Goal: Information Seeking & Learning: Learn about a topic

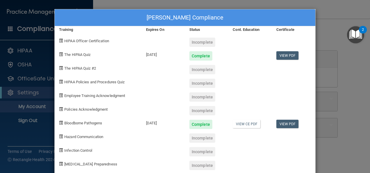
scroll to position [10, 0]
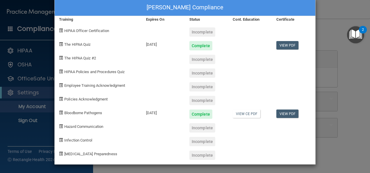
click at [330, 73] on div "Melissa Wilkerson's Compliance Training Expires On Status Cont. Education Certi…" at bounding box center [185, 86] width 370 height 173
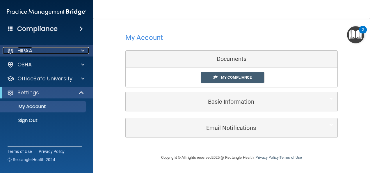
click at [83, 51] on span at bounding box center [82, 50] width 3 height 7
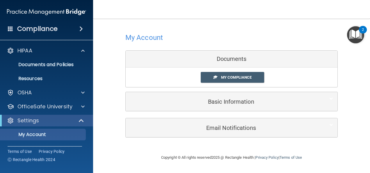
click at [81, 30] on span at bounding box center [80, 28] width 3 height 7
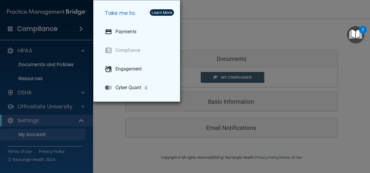
click at [84, 52] on div "Take me to: Payments Compliance Engagement Cyber Quant" at bounding box center [185, 86] width 370 height 173
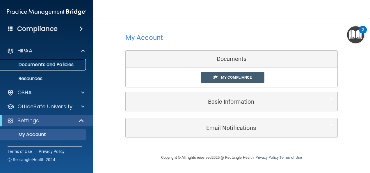
click at [51, 67] on p "Documents and Policies" at bounding box center [43, 65] width 79 height 6
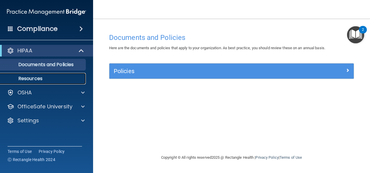
click at [39, 80] on p "Resources" at bounding box center [43, 79] width 79 height 6
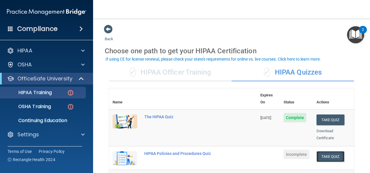
click at [329, 151] on button "Take Quiz" at bounding box center [330, 156] width 28 height 11
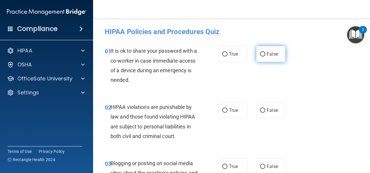
click at [262, 54] on label "False" at bounding box center [270, 54] width 29 height 16
click at [262, 54] on input "False" at bounding box center [262, 54] width 5 height 4
radio input "true"
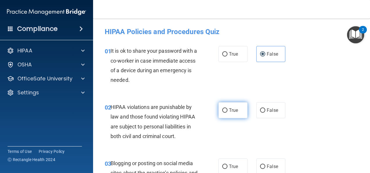
click at [222, 112] on input "True" at bounding box center [224, 110] width 5 height 4
radio input "true"
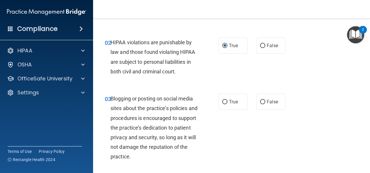
scroll to position [70, 0]
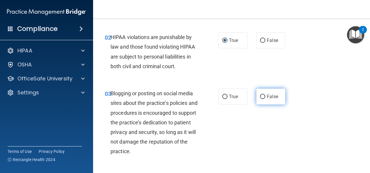
click at [264, 92] on label "False" at bounding box center [270, 96] width 29 height 16
click at [264, 94] on input "False" at bounding box center [262, 96] width 5 height 4
radio input "true"
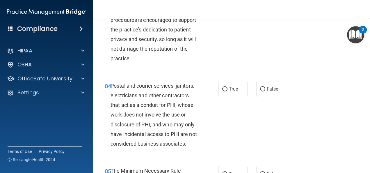
scroll to position [163, 0]
click at [222, 87] on input "True" at bounding box center [224, 89] width 5 height 4
radio input "true"
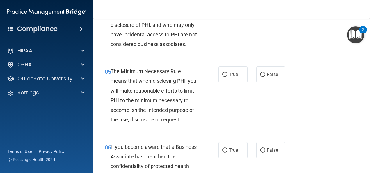
scroll to position [267, 0]
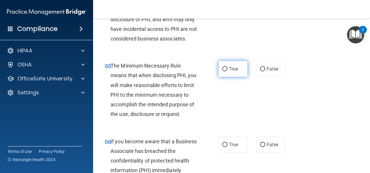
click at [223, 71] on input "True" at bounding box center [224, 69] width 5 height 4
radio input "true"
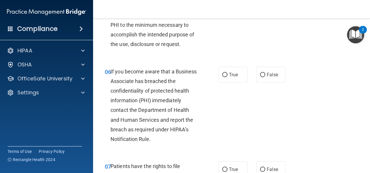
scroll to position [349, 0]
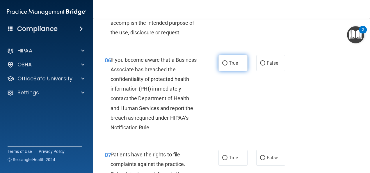
click at [222, 71] on label "True" at bounding box center [232, 63] width 29 height 16
click at [222, 65] on input "True" at bounding box center [224, 63] width 5 height 4
radio input "true"
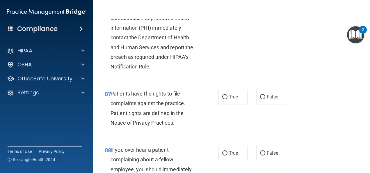
scroll to position [418, 0]
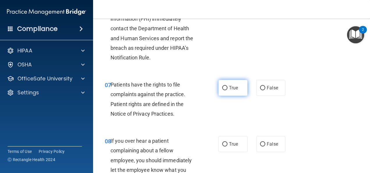
click at [223, 90] on input "True" at bounding box center [224, 88] width 5 height 4
radio input "true"
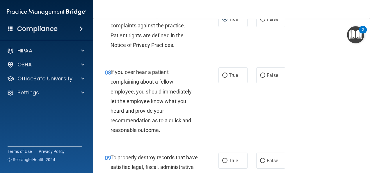
scroll to position [492, 0]
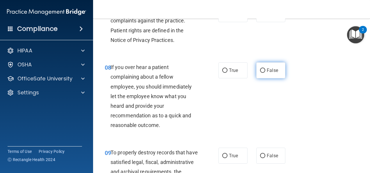
click at [260, 73] on input "False" at bounding box center [262, 70] width 5 height 4
radio input "true"
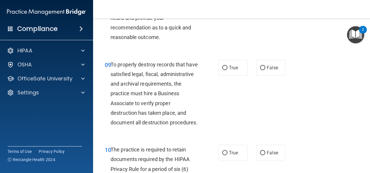
scroll to position [585, 0]
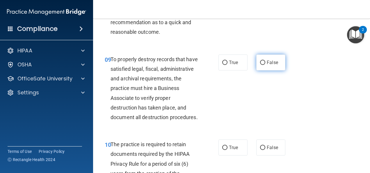
click at [260, 65] on input "False" at bounding box center [262, 62] width 5 height 4
radio input "true"
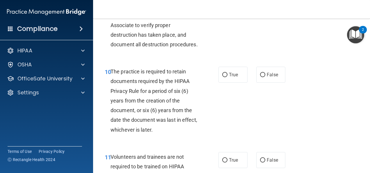
scroll to position [666, 0]
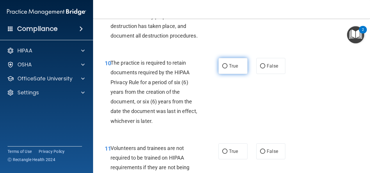
click at [222, 68] on input "True" at bounding box center [224, 66] width 5 height 4
radio input "true"
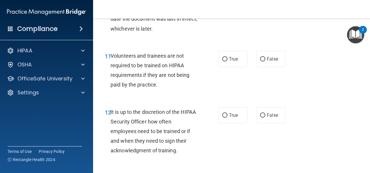
scroll to position [759, 0]
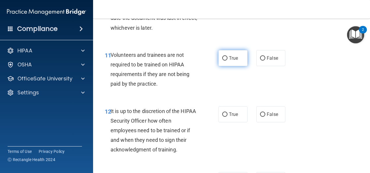
click at [226, 66] on label "True" at bounding box center [232, 58] width 29 height 16
click at [226, 60] on input "True" at bounding box center [224, 58] width 5 height 4
radio input "true"
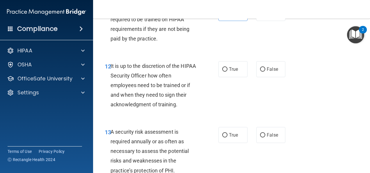
scroll to position [810, 0]
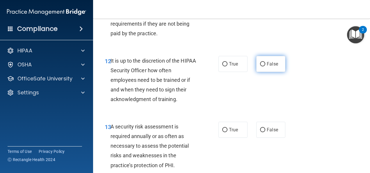
click at [260, 66] on input "False" at bounding box center [262, 64] width 5 height 4
radio input "true"
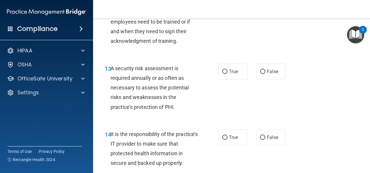
scroll to position [879, 0]
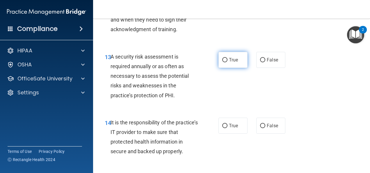
click at [222, 62] on input "True" at bounding box center [224, 60] width 5 height 4
radio input "true"
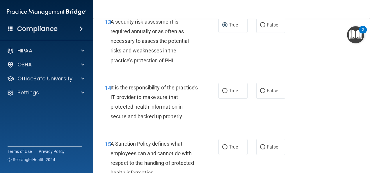
scroll to position [926, 0]
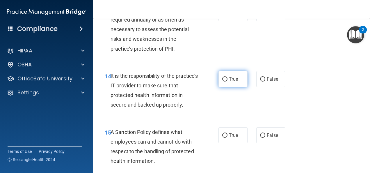
click at [222, 81] on input "True" at bounding box center [224, 79] width 5 height 4
radio input "true"
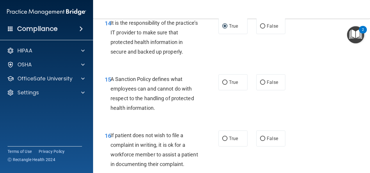
scroll to position [984, 0]
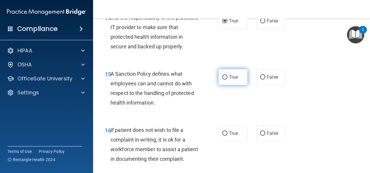
click at [219, 85] on label "True" at bounding box center [232, 77] width 29 height 16
click at [222, 79] on input "True" at bounding box center [224, 77] width 5 height 4
radio input "true"
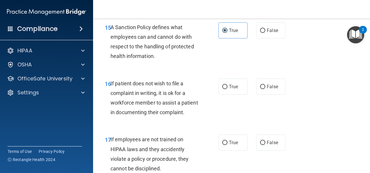
scroll to position [1042, 0]
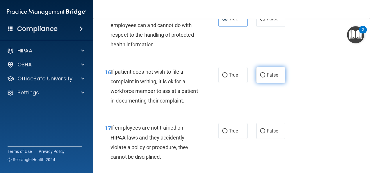
click at [262, 77] on input "False" at bounding box center [262, 75] width 5 height 4
radio input "true"
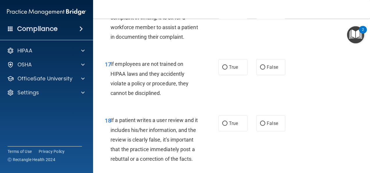
scroll to position [1112, 0]
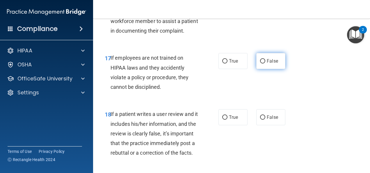
click at [260, 63] on input "False" at bounding box center [262, 61] width 5 height 4
radio input "true"
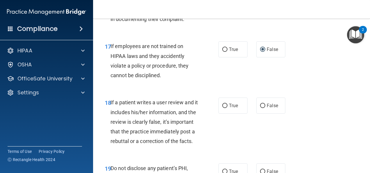
scroll to position [1124, 0]
click at [225, 57] on label "True" at bounding box center [232, 49] width 29 height 16
click at [225, 52] on input "True" at bounding box center [224, 49] width 5 height 4
radio input "true"
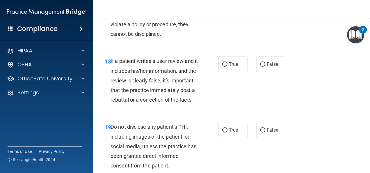
scroll to position [1170, 0]
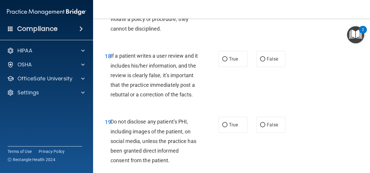
click at [260, 5] on input "False" at bounding box center [262, 3] width 5 height 4
radio input "true"
radio input "false"
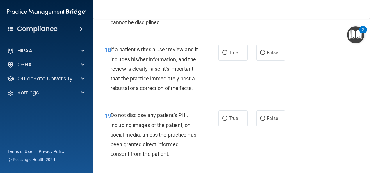
scroll to position [1182, 0]
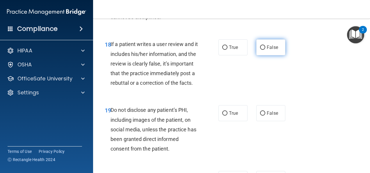
click at [260, 50] on input "False" at bounding box center [262, 47] width 5 height 4
radio input "true"
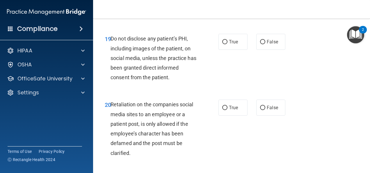
scroll to position [1255, 0]
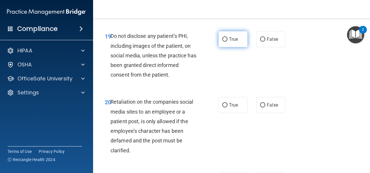
click at [222, 42] on input "True" at bounding box center [224, 39] width 5 height 4
radio input "true"
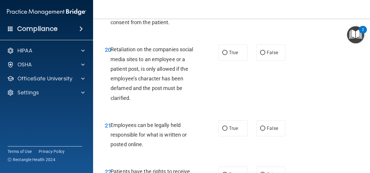
scroll to position [1314, 0]
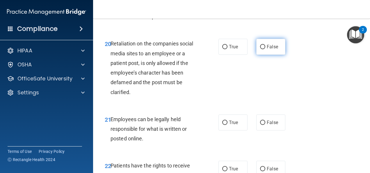
click at [262, 49] on input "False" at bounding box center [262, 47] width 5 height 4
radio input "true"
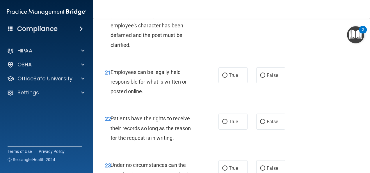
scroll to position [1372, 0]
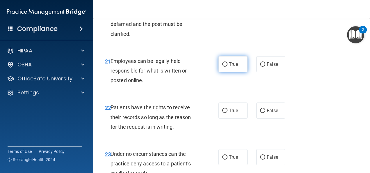
click at [224, 67] on input "True" at bounding box center [224, 64] width 5 height 4
radio input "true"
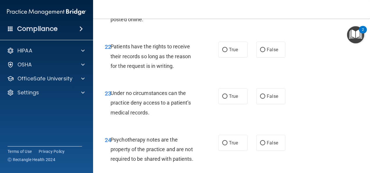
scroll to position [1441, 0]
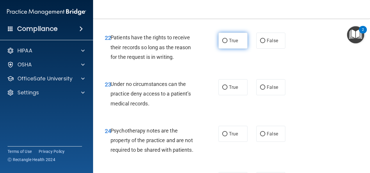
click at [222, 43] on input "True" at bounding box center [224, 41] width 5 height 4
radio input "true"
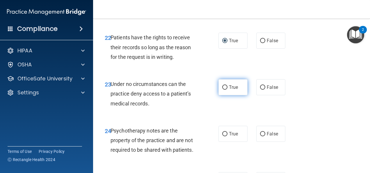
click at [222, 90] on input "True" at bounding box center [224, 87] width 5 height 4
radio input "true"
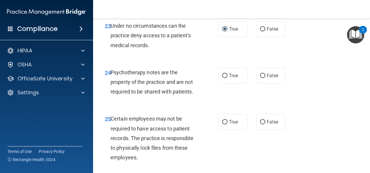
scroll to position [1511, 0]
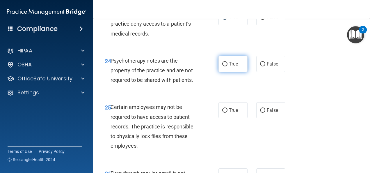
click at [224, 66] on input "True" at bounding box center [224, 64] width 5 height 4
radio input "true"
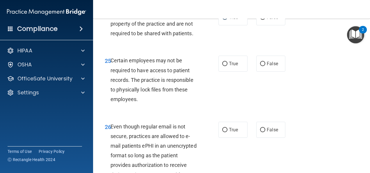
scroll to position [1569, 0]
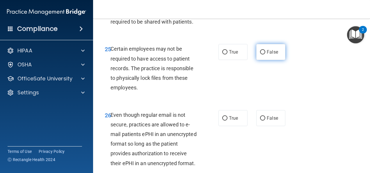
click at [260, 54] on input "False" at bounding box center [262, 52] width 5 height 4
radio input "true"
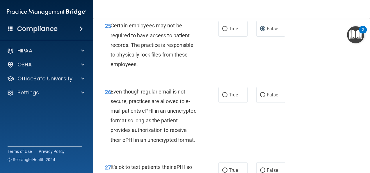
scroll to position [1604, 0]
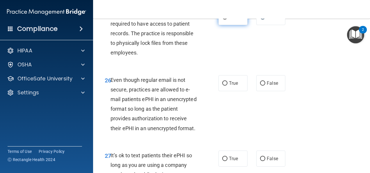
click at [222, 19] on input "True" at bounding box center [224, 17] width 5 height 4
radio input "true"
radio input "false"
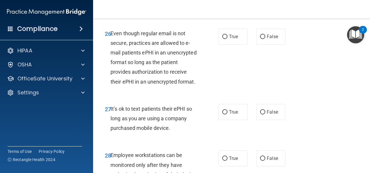
scroll to position [1662, 0]
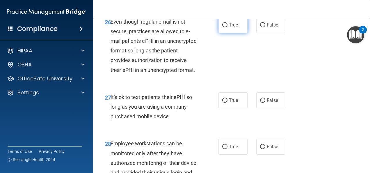
click at [223, 27] on input "True" at bounding box center [224, 25] width 5 height 4
radio input "true"
click at [260, 27] on input "False" at bounding box center [262, 25] width 5 height 4
radio input "true"
radio input "false"
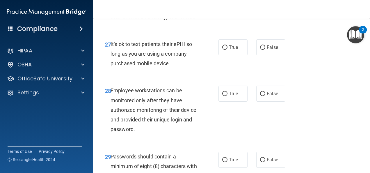
scroll to position [1720, 0]
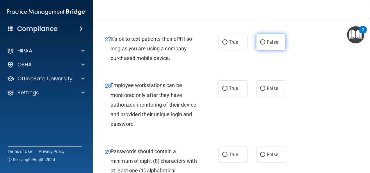
click at [269, 50] on label "False" at bounding box center [270, 42] width 29 height 16
click at [265, 44] on input "False" at bounding box center [262, 42] width 5 height 4
radio input "true"
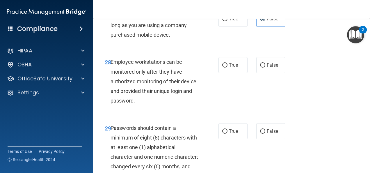
scroll to position [1755, 0]
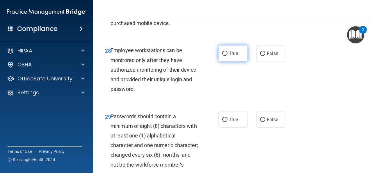
click at [221, 61] on label "True" at bounding box center [232, 53] width 29 height 16
click at [222, 56] on input "True" at bounding box center [224, 53] width 5 height 4
radio input "true"
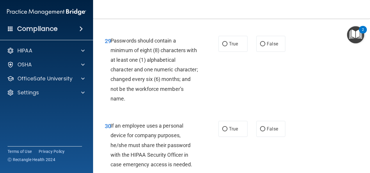
scroll to position [1837, 0]
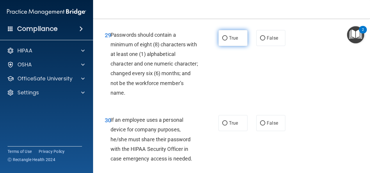
click at [222, 46] on label "True" at bounding box center [232, 38] width 29 height 16
click at [222, 40] on input "True" at bounding box center [224, 38] width 5 height 4
radio input "true"
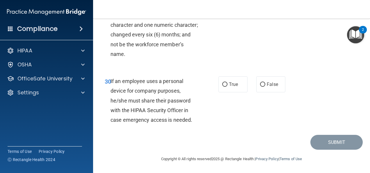
scroll to position [1918, 0]
click at [226, 92] on label "True" at bounding box center [232, 84] width 29 height 16
click at [226, 87] on input "True" at bounding box center [224, 84] width 5 height 4
radio input "true"
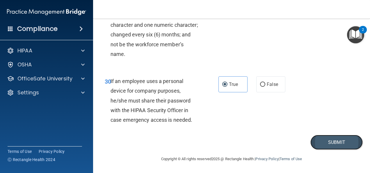
click at [321, 149] on button "Submit" at bounding box center [336, 142] width 52 height 15
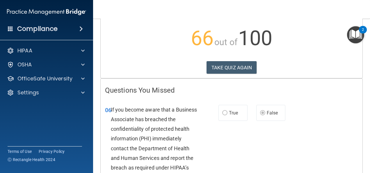
scroll to position [58, 0]
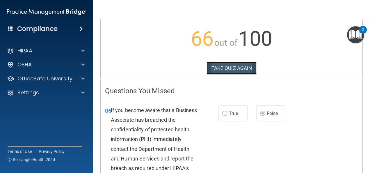
click at [242, 63] on button "TAKE QUIZ AGAIN" at bounding box center [231, 68] width 50 height 13
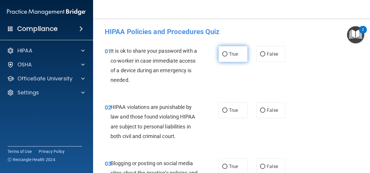
click at [222, 55] on input "True" at bounding box center [224, 54] width 5 height 4
radio input "true"
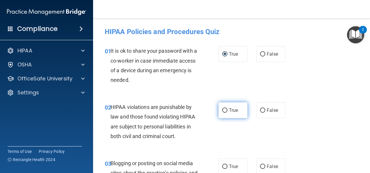
click at [223, 110] on input "True" at bounding box center [224, 110] width 5 height 4
radio input "true"
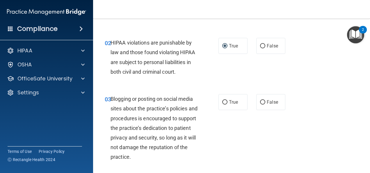
scroll to position [70, 0]
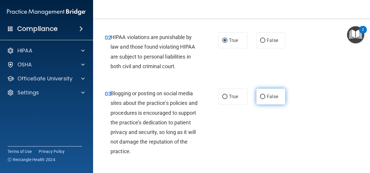
click at [262, 100] on label "False" at bounding box center [270, 96] width 29 height 16
click at [262, 99] on input "False" at bounding box center [262, 96] width 5 height 4
radio input "true"
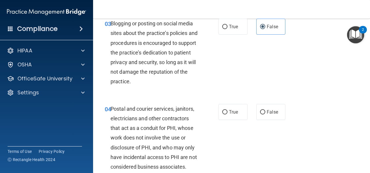
scroll to position [151, 0]
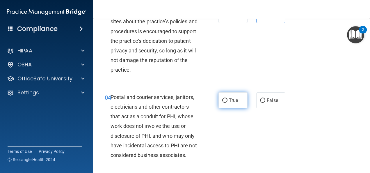
click at [229, 102] on span "True" at bounding box center [233, 100] width 9 height 6
click at [227, 102] on input "True" at bounding box center [224, 100] width 5 height 4
radio input "true"
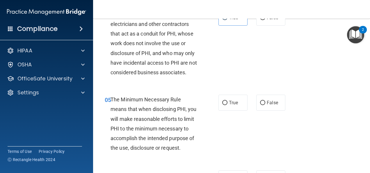
scroll to position [244, 0]
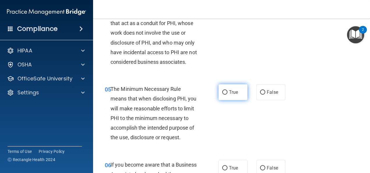
click at [222, 94] on input "True" at bounding box center [224, 92] width 5 height 4
radio input "true"
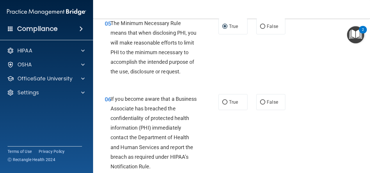
scroll to position [321, 0]
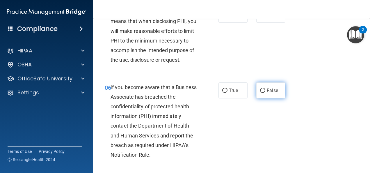
click at [275, 98] on label "False" at bounding box center [270, 90] width 29 height 16
click at [265, 93] on input "False" at bounding box center [262, 90] width 5 height 4
radio input "true"
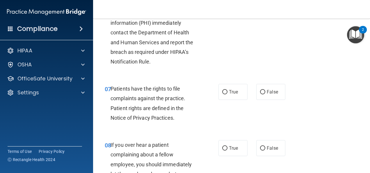
scroll to position [426, 0]
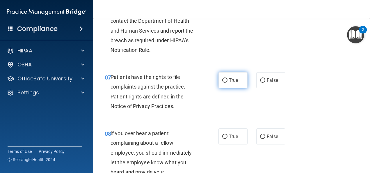
click at [221, 88] on label "True" at bounding box center [232, 80] width 29 height 16
click at [222, 83] on input "True" at bounding box center [224, 80] width 5 height 4
radio input "true"
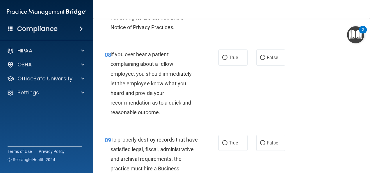
scroll to position [507, 0]
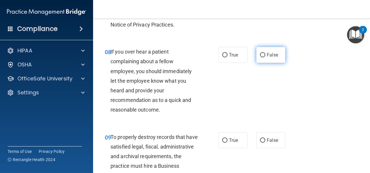
click at [260, 57] on input "False" at bounding box center [262, 55] width 5 height 4
radio input "true"
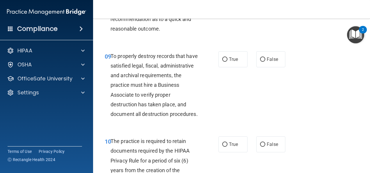
scroll to position [589, 0]
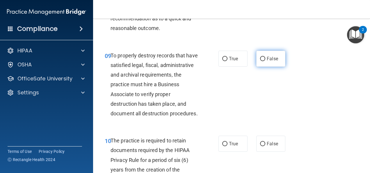
click at [260, 67] on label "False" at bounding box center [270, 59] width 29 height 16
click at [260, 61] on input "False" at bounding box center [262, 59] width 5 height 4
radio input "true"
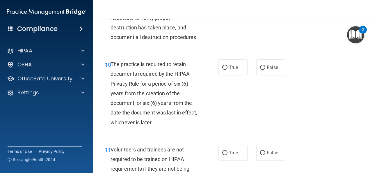
scroll to position [670, 0]
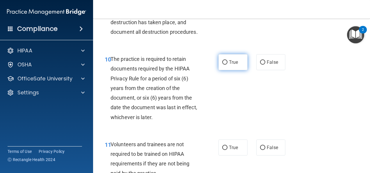
click at [223, 65] on input "True" at bounding box center [224, 62] width 5 height 4
radio input "true"
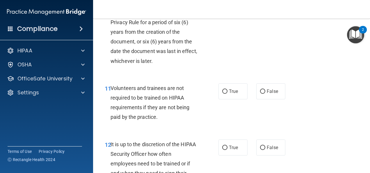
scroll to position [740, 0]
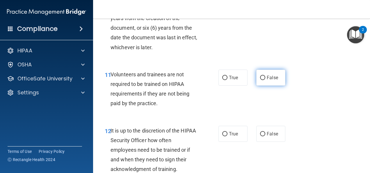
click at [264, 85] on label "False" at bounding box center [270, 77] width 29 height 16
click at [264, 80] on input "False" at bounding box center [262, 78] width 5 height 4
radio input "true"
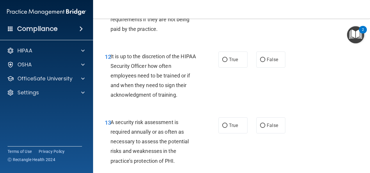
scroll to position [821, 0]
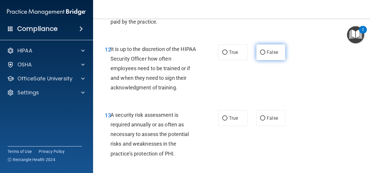
click at [267, 55] on span "False" at bounding box center [272, 52] width 11 height 6
click at [265, 55] on input "False" at bounding box center [262, 52] width 5 height 4
radio input "true"
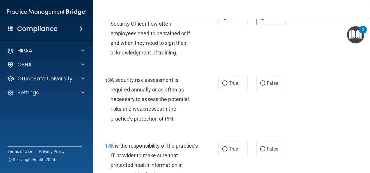
scroll to position [868, 0]
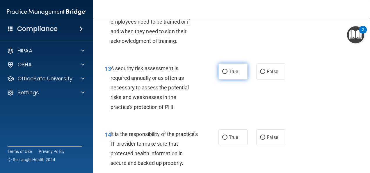
click at [240, 79] on label "True" at bounding box center [232, 71] width 29 height 16
click at [227, 74] on input "True" at bounding box center [224, 71] width 5 height 4
radio input "true"
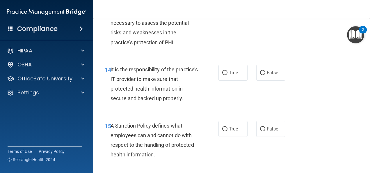
scroll to position [938, 0]
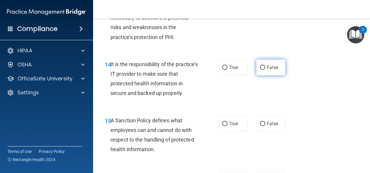
click at [276, 75] on label "False" at bounding box center [270, 67] width 29 height 16
click at [265, 70] on input "False" at bounding box center [262, 67] width 5 height 4
radio input "true"
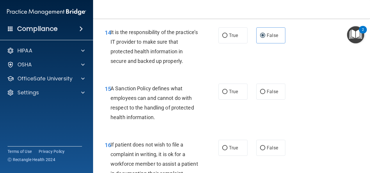
scroll to position [972, 0]
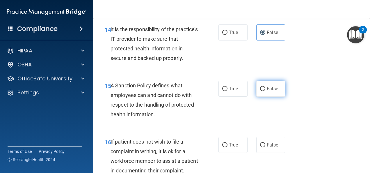
click at [278, 96] on label "False" at bounding box center [270, 89] width 29 height 16
click at [265, 91] on input "False" at bounding box center [262, 89] width 5 height 4
radio input "true"
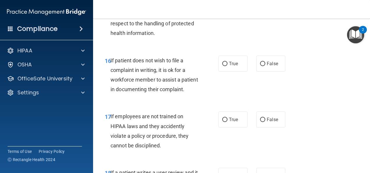
scroll to position [1054, 0]
click at [231, 71] on label "True" at bounding box center [232, 63] width 29 height 16
click at [227, 66] on input "True" at bounding box center [224, 63] width 5 height 4
radio input "true"
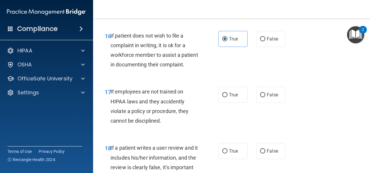
scroll to position [1089, 0]
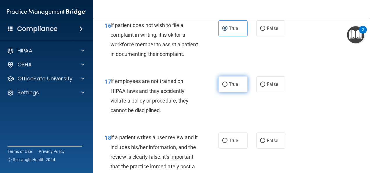
click at [229, 87] on span "True" at bounding box center [233, 84] width 9 height 6
click at [227, 87] on input "True" at bounding box center [224, 84] width 5 height 4
radio input "true"
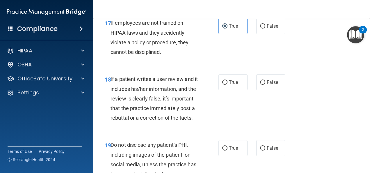
scroll to position [1158, 0]
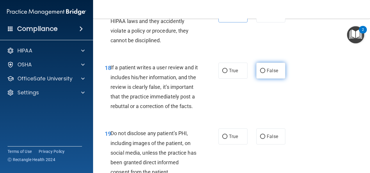
click at [274, 73] on span "False" at bounding box center [272, 71] width 11 height 6
click at [265, 73] on input "False" at bounding box center [262, 71] width 5 height 4
radio input "true"
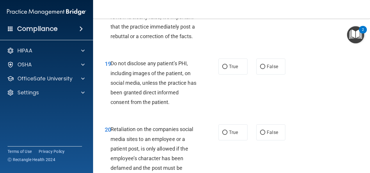
scroll to position [1240, 0]
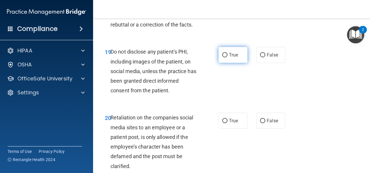
click at [227, 63] on label "True" at bounding box center [232, 55] width 29 height 16
click at [227, 57] on input "True" at bounding box center [224, 55] width 5 height 4
radio input "true"
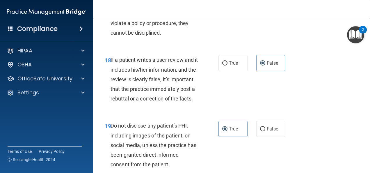
scroll to position [1158, 0]
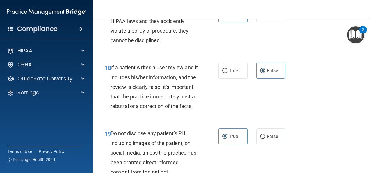
drag, startPoint x: 363, startPoint y: 73, endPoint x: 360, endPoint y: 42, distance: 30.9
click at [360, 42] on body "Compliance HIPAA Documents and Policies Report an Incident Business Associates …" at bounding box center [185, 86] width 370 height 173
drag, startPoint x: 360, startPoint y: 42, endPoint x: 360, endPoint y: 56, distance: 14.5
click at [360, 56] on main "- HIPAA Policies and Procedures Quiz This quiz doesn’t expire until . Are you s…" at bounding box center [231, 96] width 277 height 154
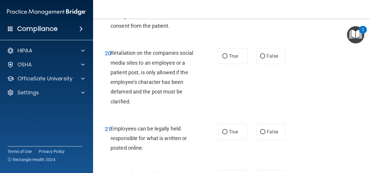
scroll to position [1310, 0]
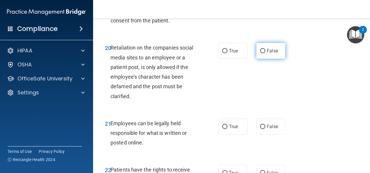
click at [266, 59] on label "False" at bounding box center [270, 51] width 29 height 16
click at [265, 53] on input "False" at bounding box center [262, 51] width 5 height 4
radio input "true"
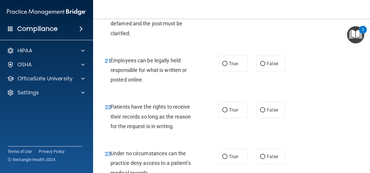
scroll to position [1379, 0]
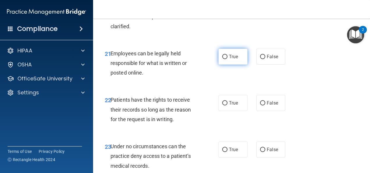
click at [225, 65] on label "True" at bounding box center [232, 57] width 29 height 16
click at [225, 59] on input "True" at bounding box center [224, 57] width 5 height 4
radio input "true"
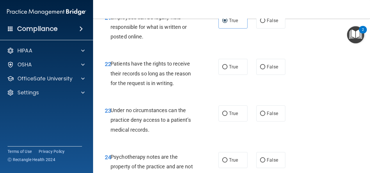
scroll to position [1426, 0]
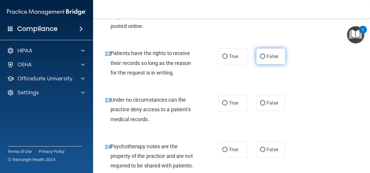
click at [267, 59] on span "False" at bounding box center [272, 56] width 11 height 6
click at [265, 59] on input "False" at bounding box center [262, 56] width 5 height 4
radio input "true"
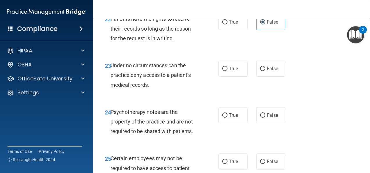
scroll to position [1461, 0]
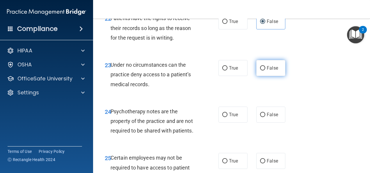
click at [261, 76] on label "False" at bounding box center [270, 68] width 29 height 16
click at [261, 70] on input "False" at bounding box center [262, 68] width 5 height 4
radio input "true"
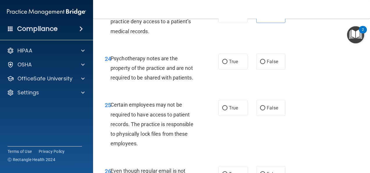
scroll to position [1519, 0]
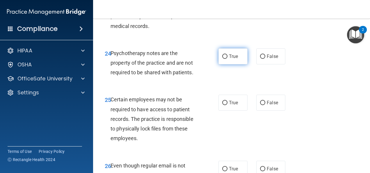
click at [229, 59] on span "True" at bounding box center [233, 56] width 9 height 6
click at [227, 59] on input "True" at bounding box center [224, 56] width 5 height 4
radio input "true"
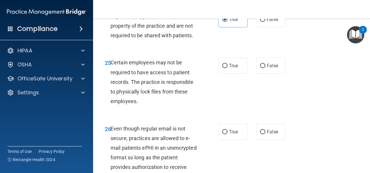
scroll to position [1565, 0]
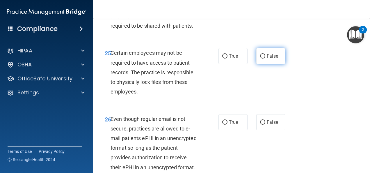
click at [271, 59] on span "False" at bounding box center [272, 56] width 11 height 6
click at [265, 58] on input "False" at bounding box center [262, 56] width 5 height 4
radio input "true"
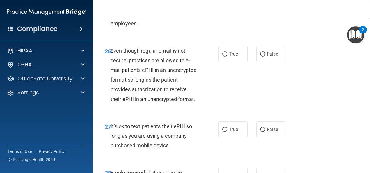
scroll to position [1647, 0]
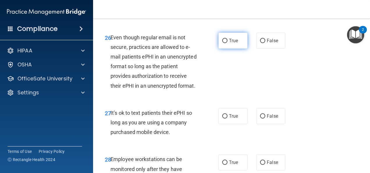
click at [229, 43] on span "True" at bounding box center [233, 41] width 9 height 6
click at [226, 43] on input "True" at bounding box center [224, 41] width 5 height 4
radio input "true"
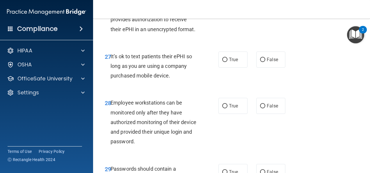
scroll to position [1705, 0]
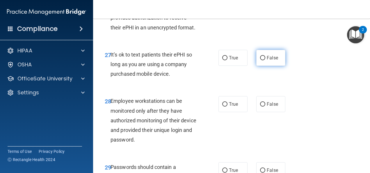
click at [267, 60] on span "False" at bounding box center [272, 58] width 11 height 6
click at [265, 60] on input "False" at bounding box center [262, 58] width 5 height 4
radio input "true"
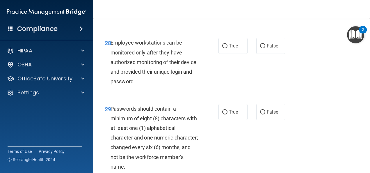
scroll to position [1763, 0]
click at [271, 49] on span "False" at bounding box center [272, 46] width 11 height 6
click at [265, 48] on input "False" at bounding box center [262, 46] width 5 height 4
radio input "true"
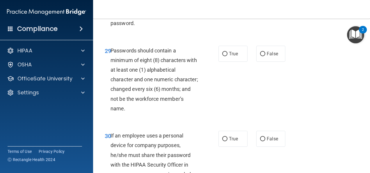
scroll to position [1833, 0]
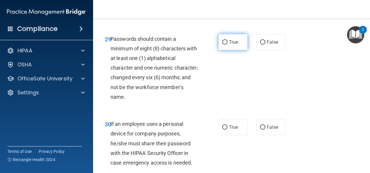
click at [229, 45] on span "True" at bounding box center [233, 42] width 9 height 6
click at [227, 44] on input "True" at bounding box center [224, 42] width 5 height 4
radio input "true"
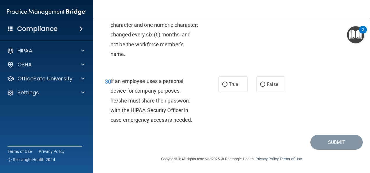
scroll to position [1914, 0]
click at [262, 92] on label "False" at bounding box center [270, 84] width 29 height 16
click at [262, 87] on input "False" at bounding box center [262, 84] width 5 height 4
radio input "true"
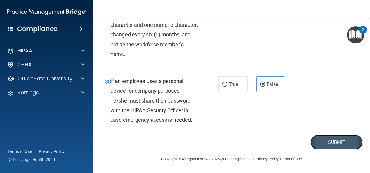
click at [346, 149] on button "Submit" at bounding box center [336, 142] width 52 height 15
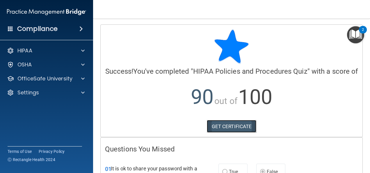
click at [239, 130] on link "GET CERTIFICATE" at bounding box center [232, 126] width 50 height 13
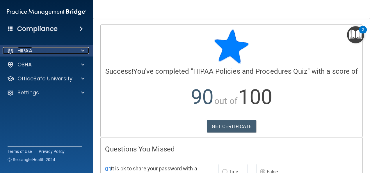
click at [81, 51] on span at bounding box center [82, 50] width 3 height 7
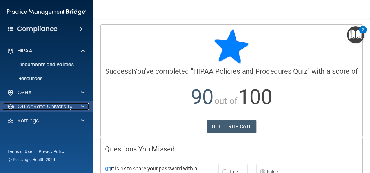
click at [81, 103] on div at bounding box center [82, 106] width 15 height 7
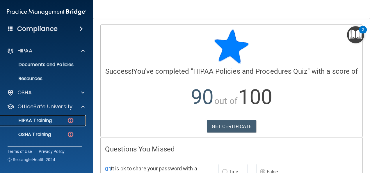
click at [59, 120] on div "HIPAA Training" at bounding box center [43, 120] width 79 height 6
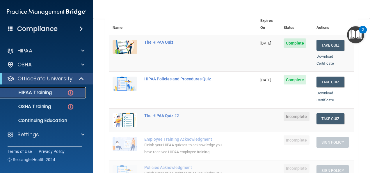
scroll to position [81, 0]
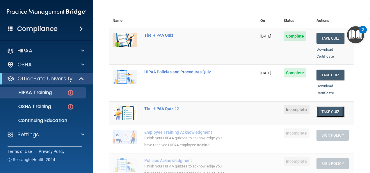
click at [319, 106] on button "Take Quiz" at bounding box center [330, 111] width 28 height 11
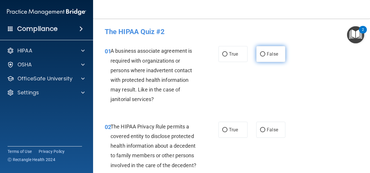
click at [270, 53] on span "False" at bounding box center [272, 54] width 11 height 6
click at [265, 53] on input "False" at bounding box center [262, 54] width 5 height 4
radio input "true"
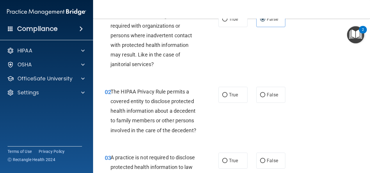
scroll to position [46, 0]
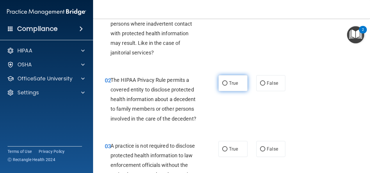
click at [222, 82] on input "True" at bounding box center [224, 83] width 5 height 4
radio input "true"
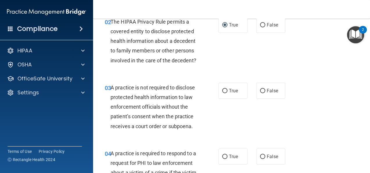
scroll to position [116, 0]
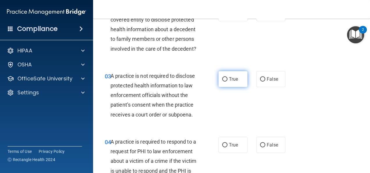
click at [222, 81] on input "True" at bounding box center [224, 79] width 5 height 4
radio input "true"
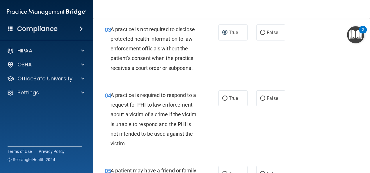
scroll to position [174, 0]
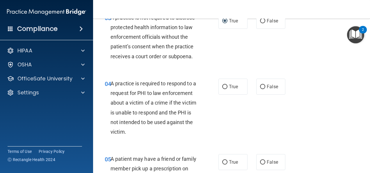
click at [264, 128] on div "04 A practice is required to respond to a request for PHI to law enforcement ab…" at bounding box center [231, 108] width 262 height 75
click at [267, 89] on span "False" at bounding box center [272, 87] width 11 height 6
click at [265, 89] on input "False" at bounding box center [262, 87] width 5 height 4
radio input "true"
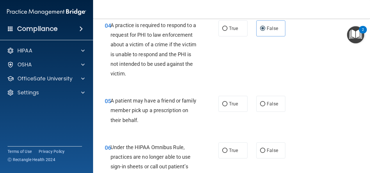
scroll to position [244, 0]
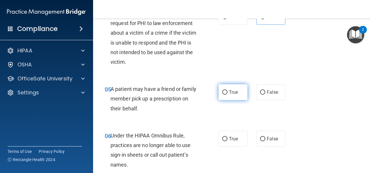
click at [225, 100] on label "True" at bounding box center [232, 92] width 29 height 16
click at [225, 94] on input "True" at bounding box center [224, 92] width 5 height 4
radio input "true"
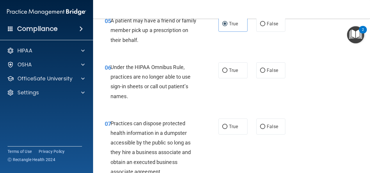
scroll to position [314, 0]
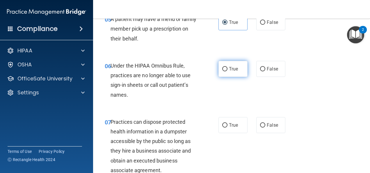
click at [225, 71] on input "True" at bounding box center [224, 69] width 5 height 4
radio input "true"
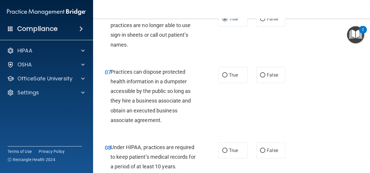
scroll to position [372, 0]
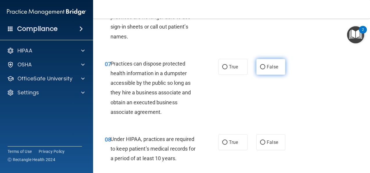
click at [267, 69] on span "False" at bounding box center [272, 67] width 11 height 6
click at [265, 69] on input "False" at bounding box center [262, 67] width 5 height 4
radio input "true"
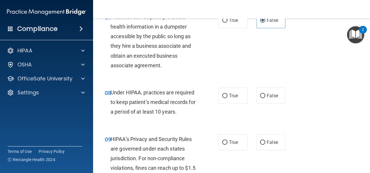
scroll to position [430, 0]
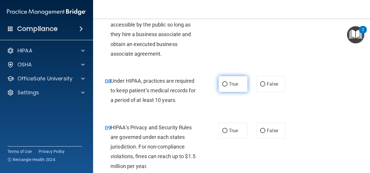
click at [226, 92] on label "True" at bounding box center [232, 84] width 29 height 16
click at [226, 86] on input "True" at bounding box center [224, 84] width 5 height 4
radio input "true"
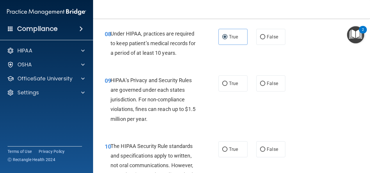
scroll to position [488, 0]
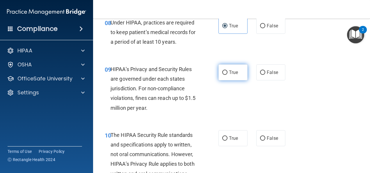
click at [240, 80] on label "True" at bounding box center [232, 72] width 29 height 16
click at [227, 75] on input "True" at bounding box center [224, 72] width 5 height 4
radio input "true"
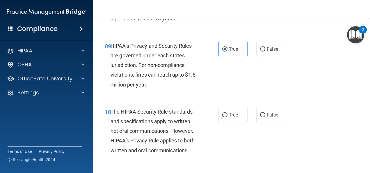
scroll to position [523, 0]
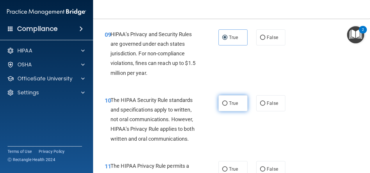
click at [232, 111] on label "True" at bounding box center [232, 103] width 29 height 16
click at [227, 105] on input "True" at bounding box center [224, 103] width 5 height 4
radio input "true"
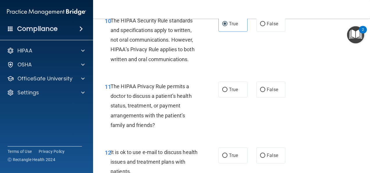
scroll to position [604, 0]
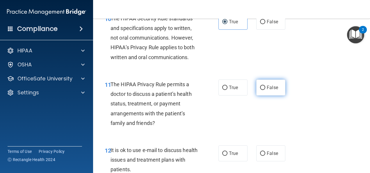
click at [268, 90] on span "False" at bounding box center [272, 88] width 11 height 6
click at [265, 90] on input "False" at bounding box center [262, 87] width 5 height 4
radio input "true"
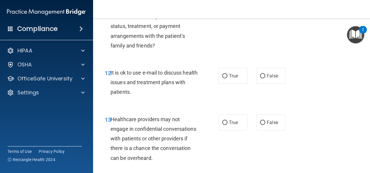
scroll to position [682, 0]
click at [260, 78] on input "False" at bounding box center [262, 76] width 5 height 4
radio input "true"
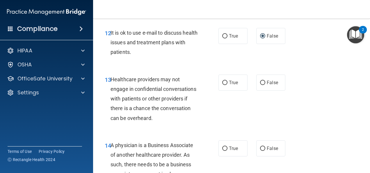
scroll to position [728, 0]
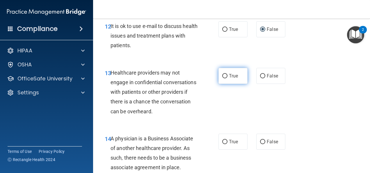
click at [229, 78] on span "True" at bounding box center [233, 76] width 9 height 6
click at [227, 78] on input "True" at bounding box center [224, 76] width 5 height 4
radio input "true"
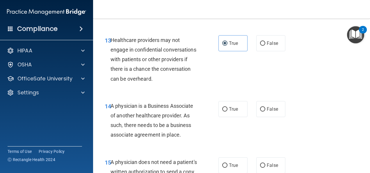
scroll to position [763, 0]
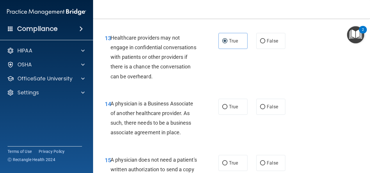
drag, startPoint x: 223, startPoint y: 116, endPoint x: 334, endPoint y: 140, distance: 113.0
click at [334, 140] on div "14 A physician is a Business Associate of another healthcare provider. As such,…" at bounding box center [231, 119] width 262 height 56
click at [230, 109] on span "True" at bounding box center [233, 107] width 9 height 6
click at [227, 109] on input "True" at bounding box center [224, 107] width 5 height 4
radio input "true"
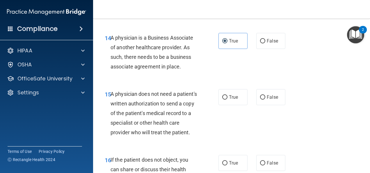
scroll to position [833, 0]
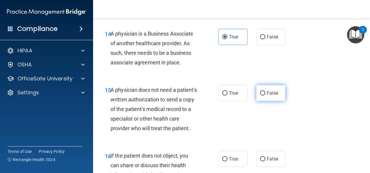
click at [275, 101] on label "False" at bounding box center [270, 93] width 29 height 16
click at [265, 95] on input "False" at bounding box center [262, 93] width 5 height 4
radio input "true"
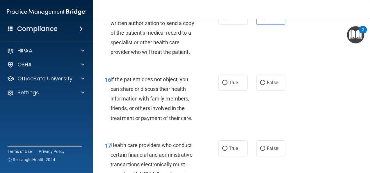
scroll to position [914, 0]
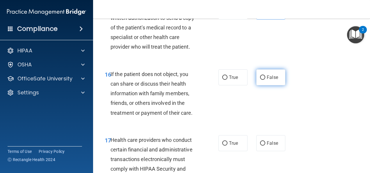
click at [270, 80] on span "False" at bounding box center [272, 77] width 11 height 6
click at [265, 80] on input "False" at bounding box center [262, 77] width 5 height 4
radio input "true"
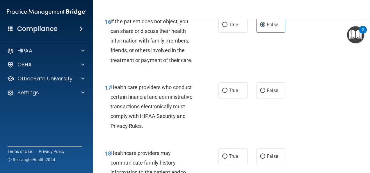
scroll to position [972, 0]
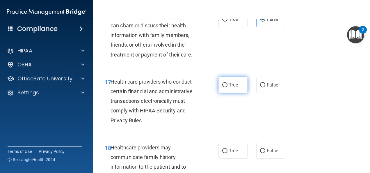
click at [229, 87] on span "True" at bounding box center [233, 85] width 9 height 6
click at [227, 87] on input "True" at bounding box center [224, 85] width 5 height 4
radio input "true"
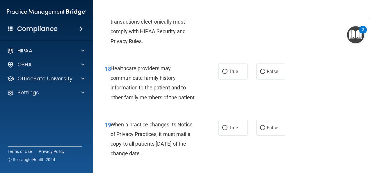
scroll to position [1054, 0]
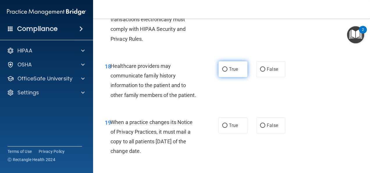
click at [229, 72] on span "True" at bounding box center [233, 69] width 9 height 6
click at [227, 71] on input "True" at bounding box center [224, 69] width 5 height 4
radio input "true"
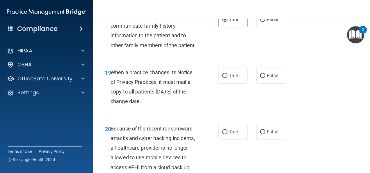
scroll to position [1112, 0]
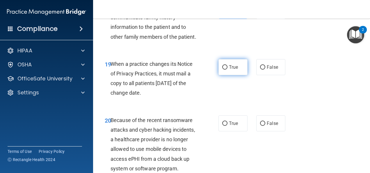
click at [236, 75] on label "True" at bounding box center [232, 67] width 29 height 16
click at [227, 69] on input "True" at bounding box center [224, 67] width 5 height 4
radio input "true"
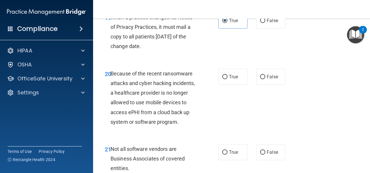
scroll to position [1170, 0]
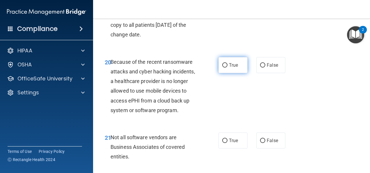
click at [222, 67] on input "True" at bounding box center [224, 65] width 5 height 4
radio input "true"
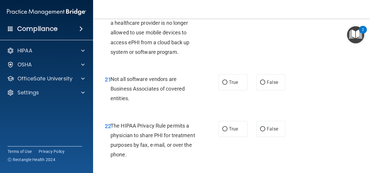
scroll to position [1240, 0]
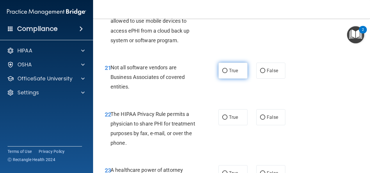
click at [235, 73] on span "True" at bounding box center [233, 71] width 9 height 6
click at [227, 73] on input "True" at bounding box center [224, 71] width 5 height 4
radio input "true"
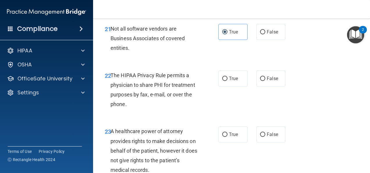
scroll to position [1279, 0]
click at [267, 86] on label "False" at bounding box center [270, 78] width 29 height 16
click at [265, 81] on input "False" at bounding box center [262, 78] width 5 height 4
radio input "true"
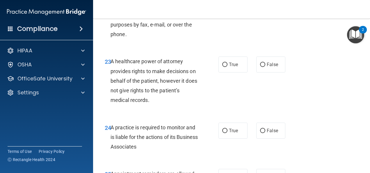
scroll to position [1348, 0]
click at [226, 72] on label "True" at bounding box center [232, 64] width 29 height 16
click at [226, 67] on input "True" at bounding box center [224, 64] width 5 height 4
radio input "true"
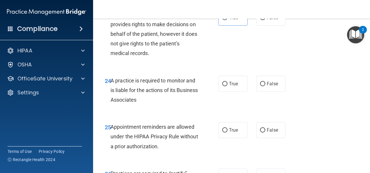
scroll to position [1407, 0]
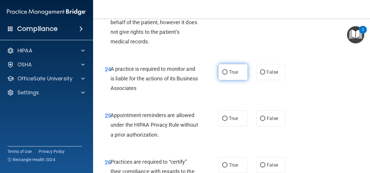
click at [230, 80] on label "True" at bounding box center [232, 72] width 29 height 16
click at [227, 74] on input "True" at bounding box center [224, 72] width 5 height 4
radio input "true"
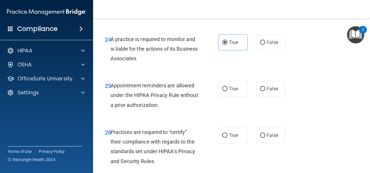
scroll to position [1441, 0]
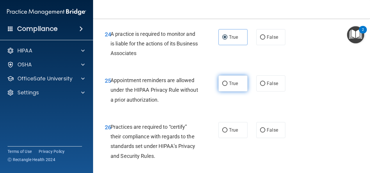
click at [237, 91] on label "True" at bounding box center [232, 83] width 29 height 16
click at [227, 86] on input "True" at bounding box center [224, 83] width 5 height 4
radio input "true"
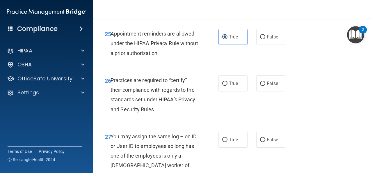
scroll to position [1500, 0]
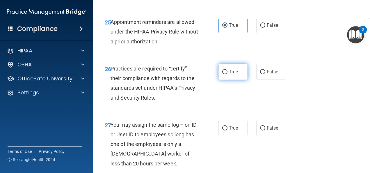
click at [223, 74] on input "True" at bounding box center [224, 72] width 5 height 4
radio input "true"
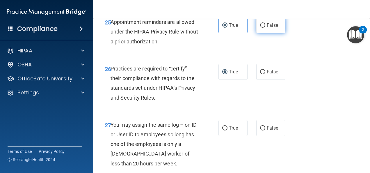
click at [270, 28] on span "False" at bounding box center [272, 25] width 11 height 6
click at [265, 28] on input "False" at bounding box center [262, 25] width 5 height 4
radio input "true"
radio input "false"
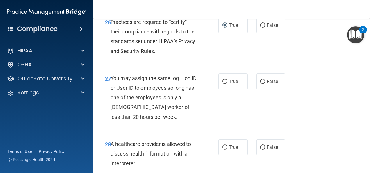
scroll to position [1558, 0]
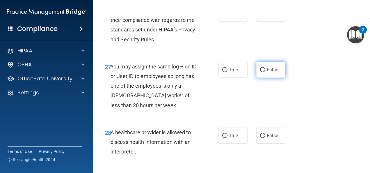
click at [261, 72] on input "False" at bounding box center [262, 70] width 5 height 4
radio input "true"
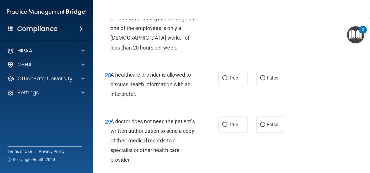
scroll to position [1616, 0]
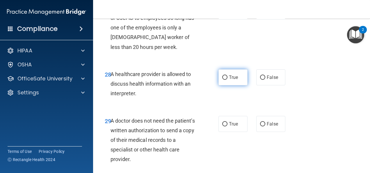
click at [225, 85] on label "True" at bounding box center [232, 77] width 29 height 16
click at [225, 80] on input "True" at bounding box center [224, 77] width 5 height 4
radio input "true"
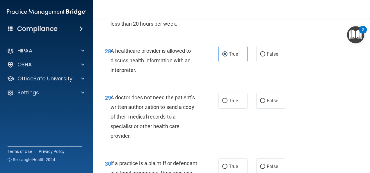
scroll to position [1651, 0]
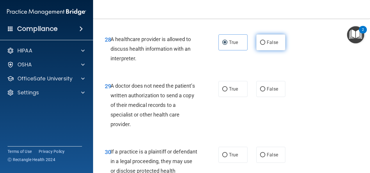
click at [265, 50] on label "False" at bounding box center [270, 42] width 29 height 16
click at [265, 45] on input "False" at bounding box center [262, 42] width 5 height 4
radio input "true"
radio input "false"
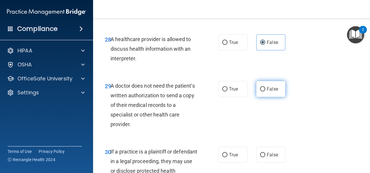
click at [271, 92] on span "False" at bounding box center [272, 89] width 11 height 6
click at [265, 91] on input "False" at bounding box center [262, 89] width 5 height 4
radio input "true"
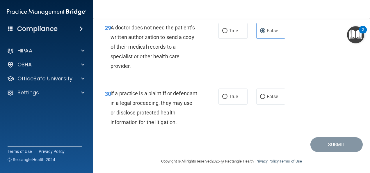
scroll to position [1720, 0]
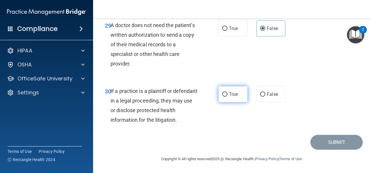
click at [229, 97] on span "True" at bounding box center [233, 94] width 9 height 6
click at [227, 96] on input "True" at bounding box center [224, 94] width 5 height 4
radio input "true"
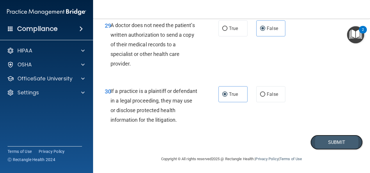
click at [328, 149] on button "Submit" at bounding box center [336, 142] width 52 height 15
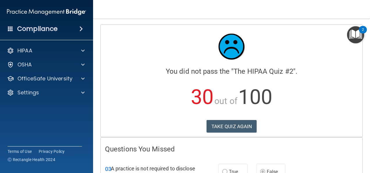
click at [240, 123] on button "TAKE QUIZ AGAIN" at bounding box center [231, 126] width 50 height 13
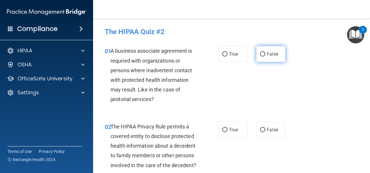
click at [261, 56] on label "False" at bounding box center [270, 54] width 29 height 16
click at [261, 56] on input "False" at bounding box center [262, 54] width 5 height 4
radio input "true"
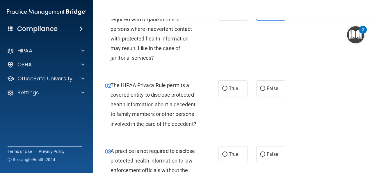
scroll to position [46, 0]
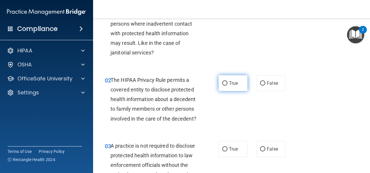
click at [223, 86] on label "True" at bounding box center [232, 83] width 29 height 16
click at [223, 85] on input "True" at bounding box center [224, 83] width 5 height 4
radio input "true"
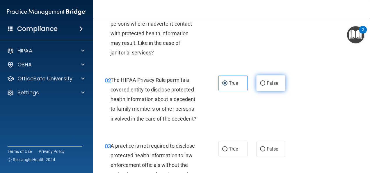
click at [267, 80] on span "False" at bounding box center [272, 83] width 11 height 6
click at [265, 81] on input "False" at bounding box center [262, 83] width 5 height 4
radio input "true"
radio input "false"
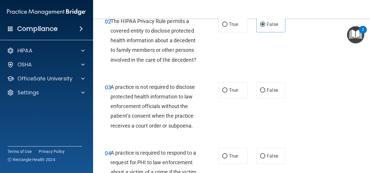
scroll to position [116, 0]
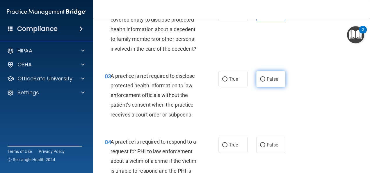
click at [273, 87] on label "False" at bounding box center [270, 79] width 29 height 16
click at [265, 81] on input "False" at bounding box center [262, 79] width 5 height 4
radio input "true"
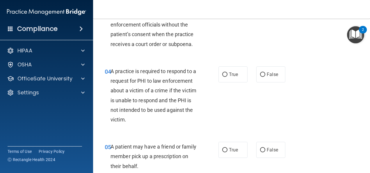
scroll to position [198, 0]
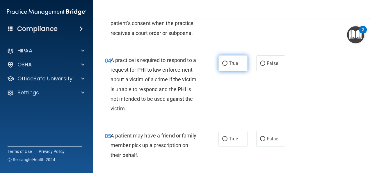
click at [222, 66] on input "True" at bounding box center [224, 63] width 5 height 4
radio input "true"
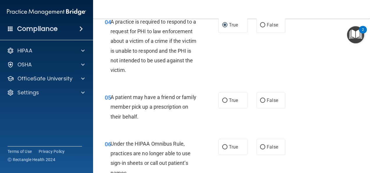
scroll to position [244, 0]
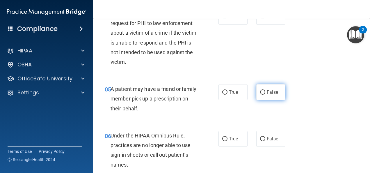
click at [276, 100] on label "False" at bounding box center [270, 92] width 29 height 16
click at [265, 94] on input "False" at bounding box center [262, 92] width 5 height 4
radio input "true"
click at [236, 100] on label "True" at bounding box center [232, 92] width 29 height 16
click at [227, 94] on input "True" at bounding box center [224, 92] width 5 height 4
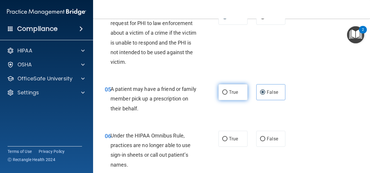
radio input "true"
radio input "false"
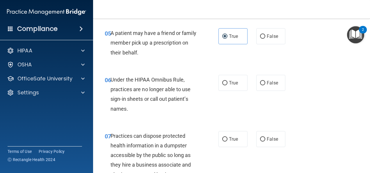
scroll to position [302, 0]
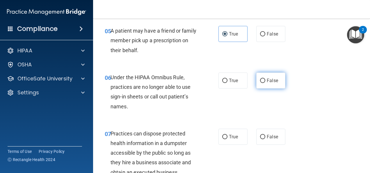
click at [260, 83] on input "False" at bounding box center [262, 80] width 5 height 4
radio input "true"
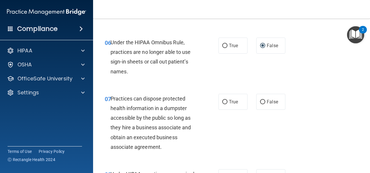
scroll to position [349, 0]
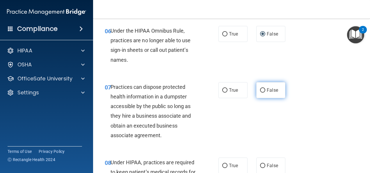
click at [267, 98] on label "False" at bounding box center [270, 90] width 29 height 16
click at [265, 92] on input "False" at bounding box center [262, 90] width 5 height 4
radio input "true"
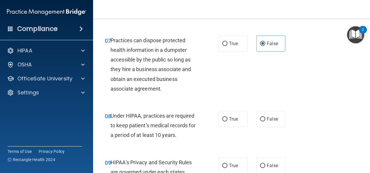
scroll to position [407, 0]
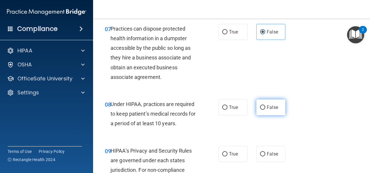
click at [268, 115] on label "False" at bounding box center [270, 107] width 29 height 16
click at [265, 110] on input "False" at bounding box center [262, 107] width 5 height 4
radio input "true"
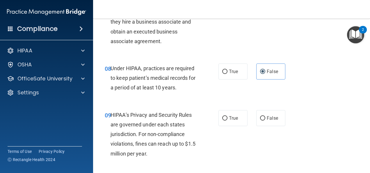
scroll to position [453, 0]
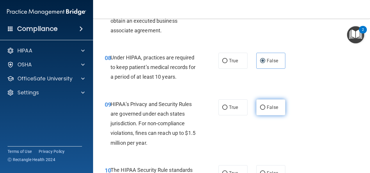
click at [263, 114] on label "False" at bounding box center [270, 107] width 29 height 16
click at [263, 110] on input "False" at bounding box center [262, 107] width 5 height 4
radio input "true"
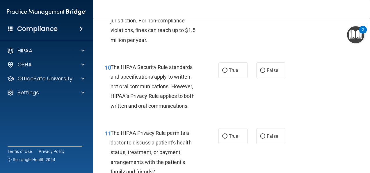
scroll to position [562, 0]
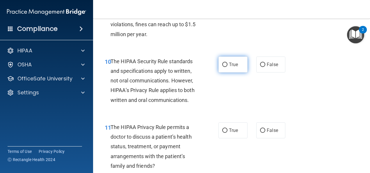
click at [232, 67] on span "True" at bounding box center [233, 65] width 9 height 6
click at [227, 67] on input "True" at bounding box center [224, 64] width 5 height 4
radio input "true"
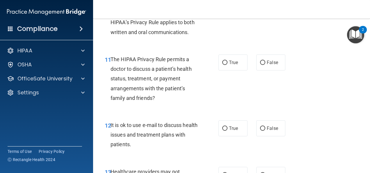
scroll to position [632, 0]
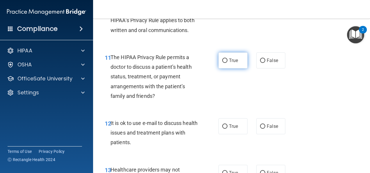
click at [229, 63] on span "True" at bounding box center [233, 61] width 9 height 6
click at [227, 63] on input "True" at bounding box center [224, 60] width 5 height 4
radio input "true"
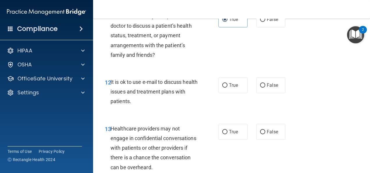
scroll to position [678, 0]
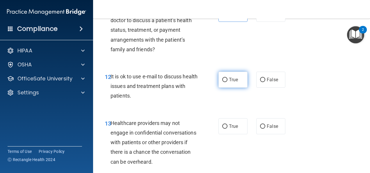
click at [229, 82] on span "True" at bounding box center [233, 80] width 9 height 6
click at [227, 82] on input "True" at bounding box center [224, 80] width 5 height 4
radio input "true"
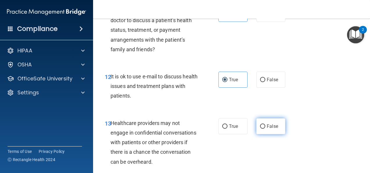
click at [278, 134] on label "False" at bounding box center [270, 126] width 29 height 16
click at [265, 128] on input "False" at bounding box center [262, 126] width 5 height 4
radio input "true"
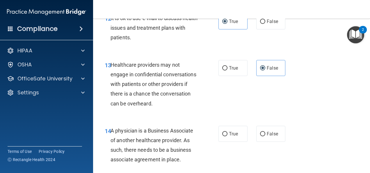
scroll to position [748, 0]
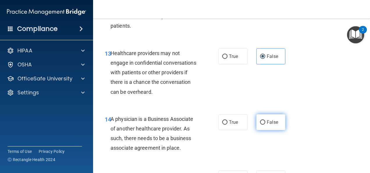
click at [277, 130] on label "False" at bounding box center [270, 122] width 29 height 16
click at [265, 124] on input "False" at bounding box center [262, 122] width 5 height 4
radio input "true"
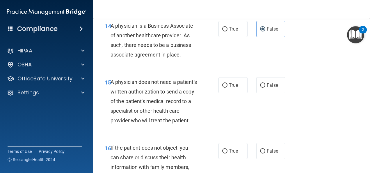
scroll to position [852, 0]
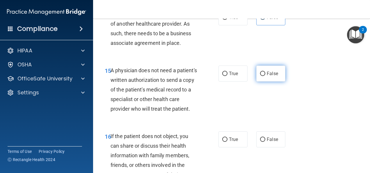
click at [261, 76] on input "False" at bounding box center [262, 73] width 5 height 4
radio input "true"
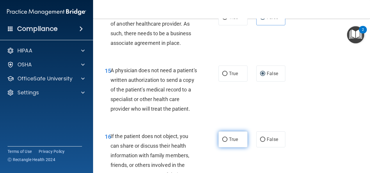
click at [234, 142] on span "True" at bounding box center [233, 139] width 9 height 6
click at [227, 142] on input "True" at bounding box center [224, 139] width 5 height 4
radio input "true"
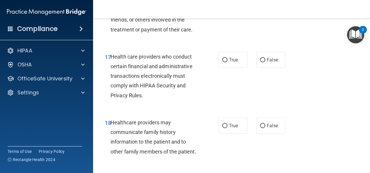
scroll to position [1000, 0]
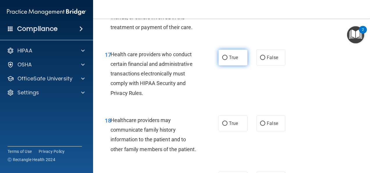
click at [227, 65] on label "True" at bounding box center [232, 57] width 29 height 16
click at [227, 60] on input "True" at bounding box center [224, 58] width 5 height 4
radio input "true"
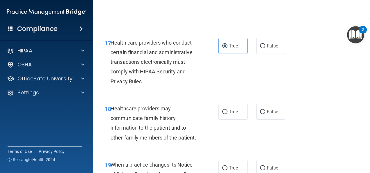
scroll to position [1023, 0]
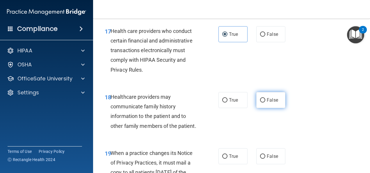
click at [271, 108] on label "False" at bounding box center [270, 100] width 29 height 16
click at [265, 102] on input "False" at bounding box center [262, 100] width 5 height 4
radio input "true"
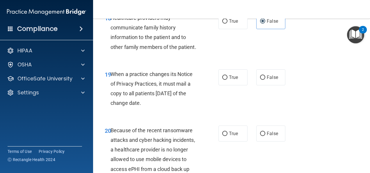
scroll to position [1104, 0]
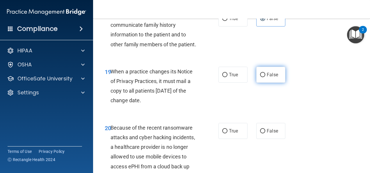
click at [273, 83] on label "False" at bounding box center [270, 75] width 29 height 16
click at [265, 77] on input "False" at bounding box center [262, 75] width 5 height 4
radio input "true"
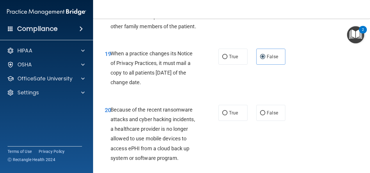
scroll to position [1128, 0]
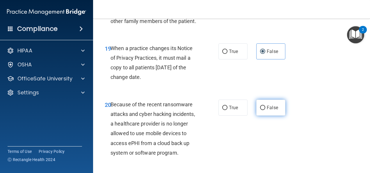
click at [260, 110] on input "False" at bounding box center [262, 107] width 5 height 4
radio input "true"
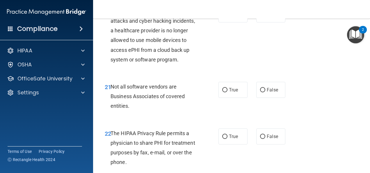
scroll to position [1232, 0]
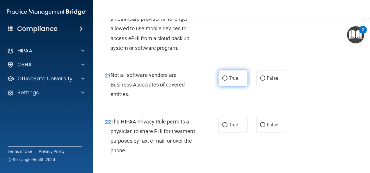
click at [229, 81] on span "True" at bounding box center [233, 78] width 9 height 6
click at [227, 81] on input "True" at bounding box center [224, 78] width 5 height 4
radio input "true"
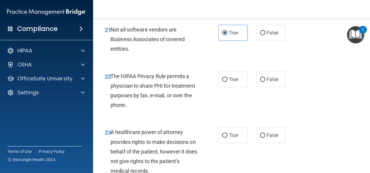
scroll to position [1279, 0]
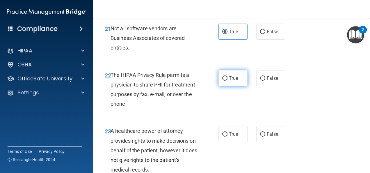
click at [224, 81] on input "True" at bounding box center [224, 78] width 5 height 4
radio input "true"
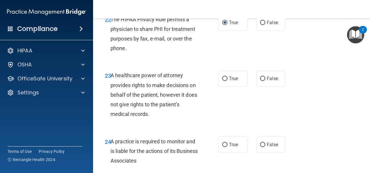
scroll to position [1337, 0]
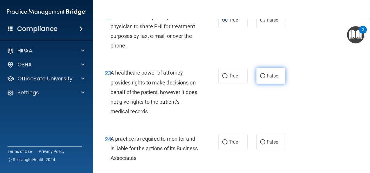
click at [262, 78] on input "False" at bounding box center [262, 76] width 5 height 4
radio input "true"
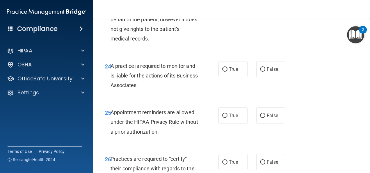
scroll to position [1418, 0]
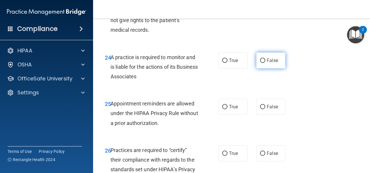
click at [267, 63] on span "False" at bounding box center [272, 61] width 11 height 6
click at [265, 63] on input "False" at bounding box center [262, 60] width 5 height 4
radio input "true"
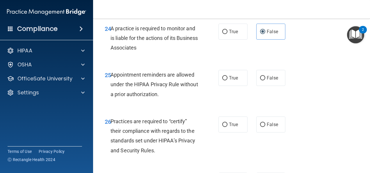
scroll to position [1457, 0]
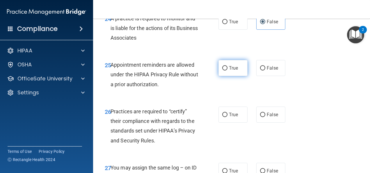
click at [235, 71] on span "True" at bounding box center [233, 68] width 9 height 6
click at [227, 70] on input "True" at bounding box center [224, 68] width 5 height 4
radio input "true"
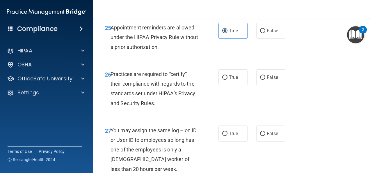
scroll to position [1503, 0]
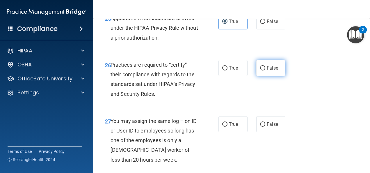
click at [262, 70] on input "False" at bounding box center [262, 68] width 5 height 4
radio input "true"
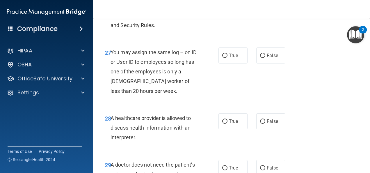
scroll to position [1573, 0]
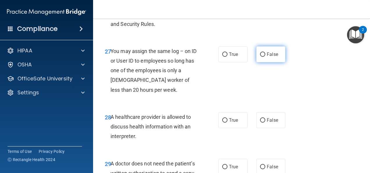
click at [262, 62] on label "False" at bounding box center [270, 54] width 29 height 16
click at [262, 57] on input "False" at bounding box center [262, 54] width 5 height 4
radio input "true"
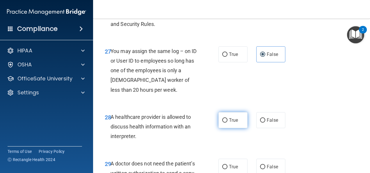
click at [229, 123] on span "True" at bounding box center [233, 120] width 9 height 6
click at [227, 122] on input "True" at bounding box center [224, 120] width 5 height 4
radio input "true"
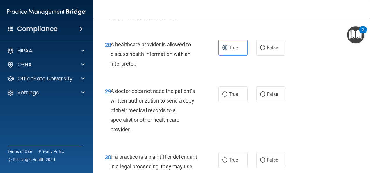
scroll to position [1655, 0]
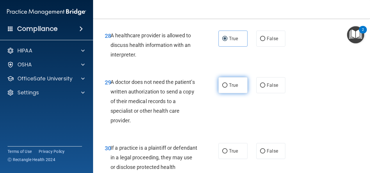
click at [231, 93] on label "True" at bounding box center [232, 85] width 29 height 16
click at [227, 87] on input "True" at bounding box center [224, 85] width 5 height 4
radio input "true"
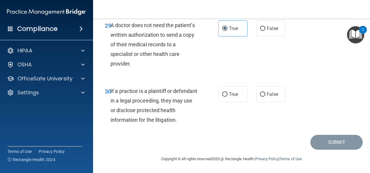
scroll to position [1724, 0]
click at [260, 96] on input "False" at bounding box center [262, 94] width 5 height 4
radio input "true"
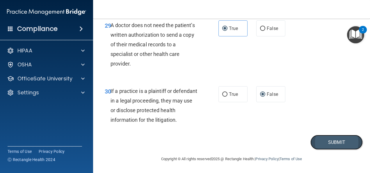
click at [326, 149] on button "Submit" at bounding box center [336, 142] width 52 height 15
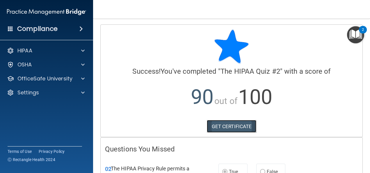
click at [242, 126] on link "GET CERTIFICATE" at bounding box center [232, 126] width 50 height 13
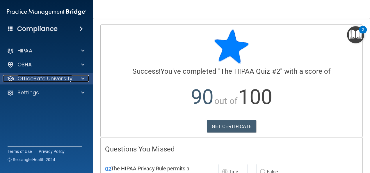
click at [83, 80] on span at bounding box center [82, 78] width 3 height 7
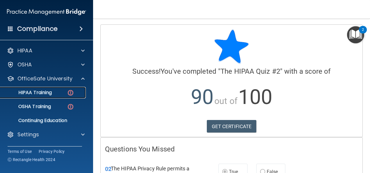
click at [45, 93] on p "HIPAA Training" at bounding box center [28, 93] width 48 height 6
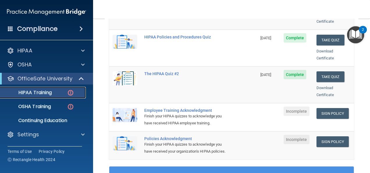
scroll to position [128, 0]
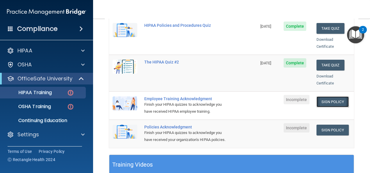
click at [328, 96] on link "Sign Policy" at bounding box center [332, 101] width 32 height 11
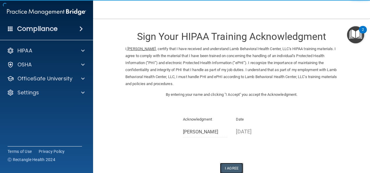
click at [236, 165] on button "I Agree" at bounding box center [231, 167] width 23 height 11
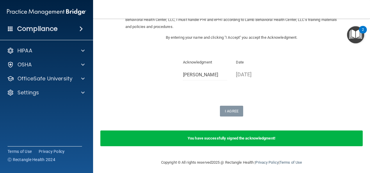
scroll to position [58, 0]
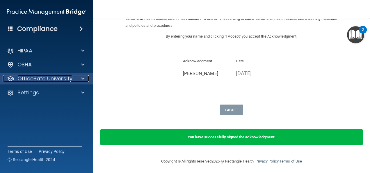
click at [83, 77] on span at bounding box center [82, 78] width 3 height 7
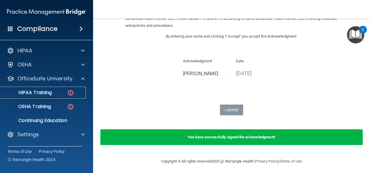
click at [57, 93] on div "HIPAA Training" at bounding box center [43, 93] width 79 height 6
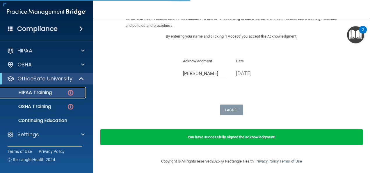
scroll to position [288, 0]
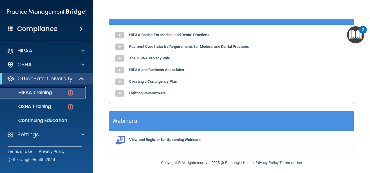
click at [56, 95] on div "HIPAA Training" at bounding box center [43, 93] width 79 height 6
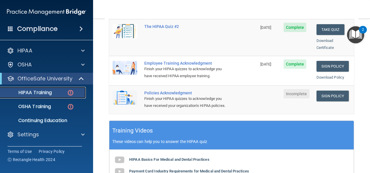
scroll to position [152, 0]
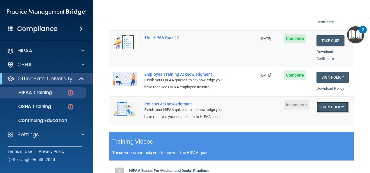
click at [323, 101] on link "Sign Policy" at bounding box center [332, 106] width 32 height 11
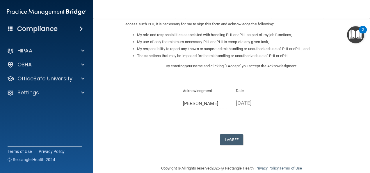
scroll to position [93, 0]
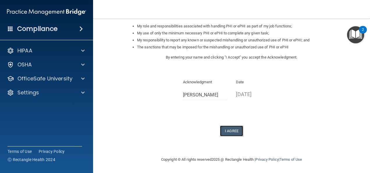
click at [235, 131] on button "I Agree" at bounding box center [231, 130] width 23 height 11
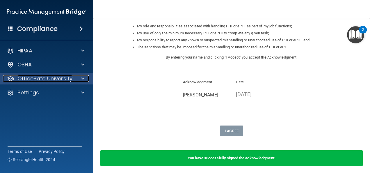
click at [88, 77] on div at bounding box center [82, 78] width 15 height 7
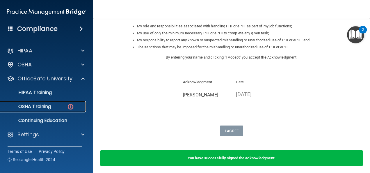
click at [50, 105] on p "OSHA Training" at bounding box center [27, 106] width 47 height 6
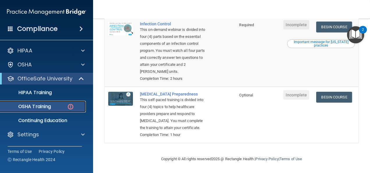
scroll to position [226, 0]
